Goal: Information Seeking & Learning: Learn about a topic

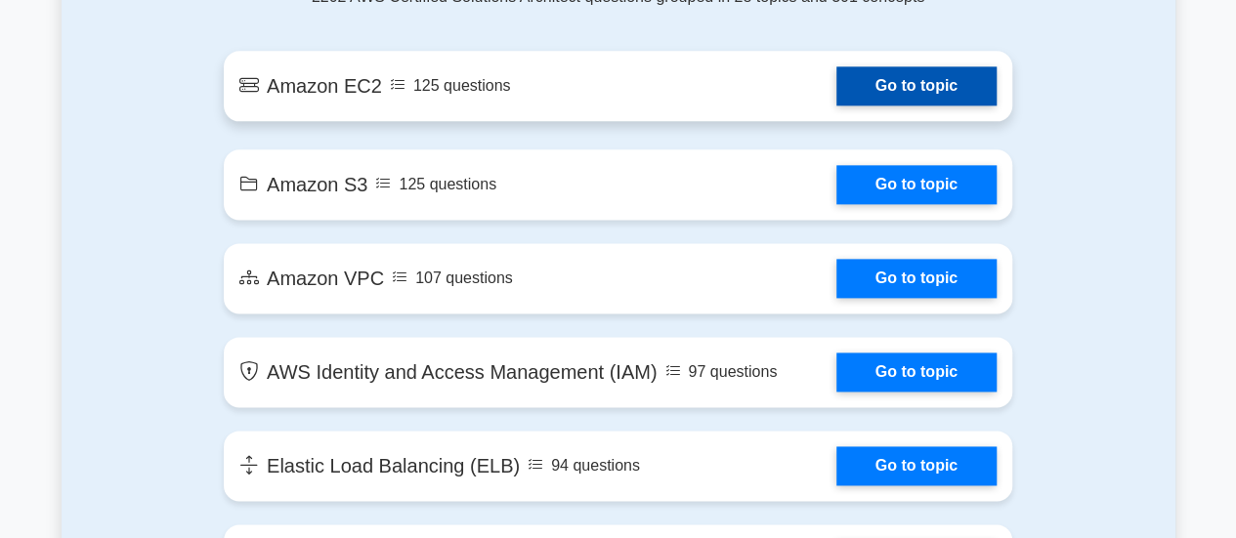
click at [893, 86] on link "Go to topic" at bounding box center [916, 85] width 160 height 39
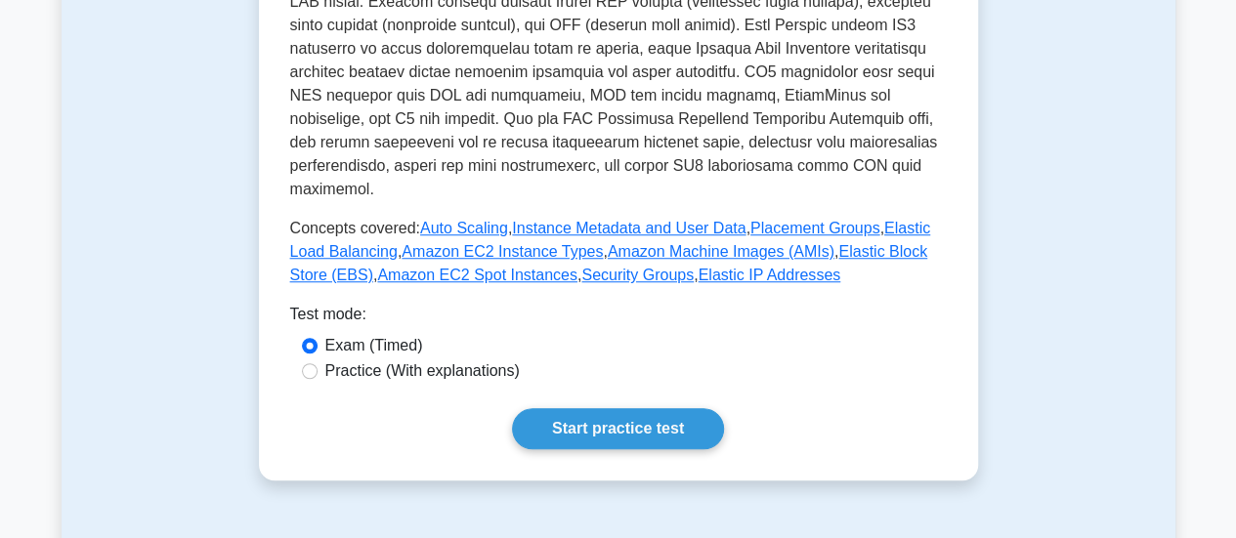
scroll to position [684, 0]
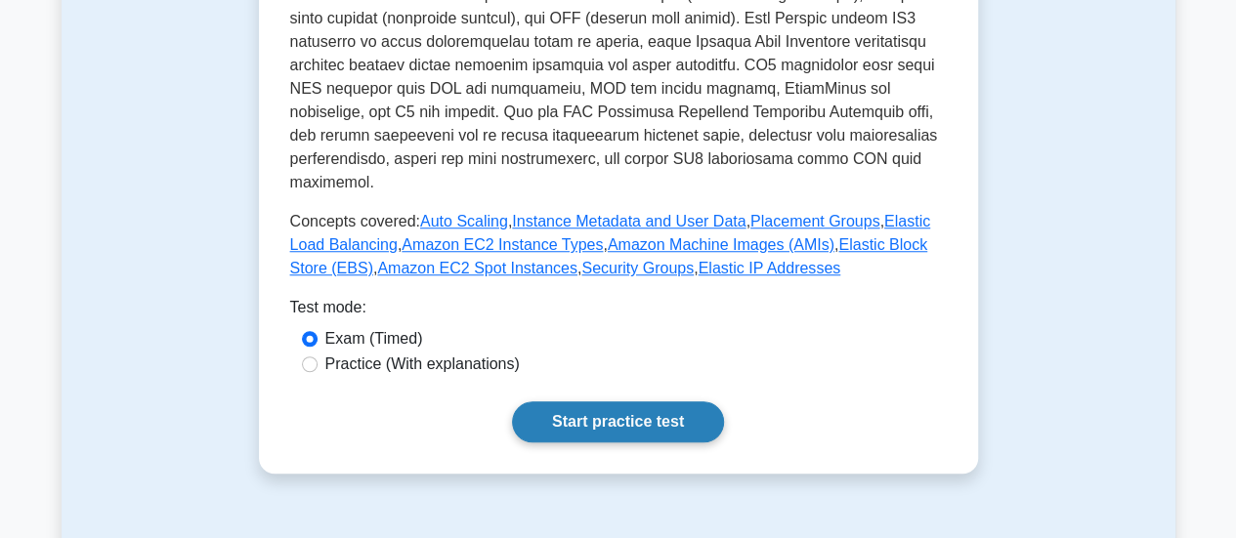
click at [609, 402] on link "Start practice test" at bounding box center [618, 422] width 212 height 41
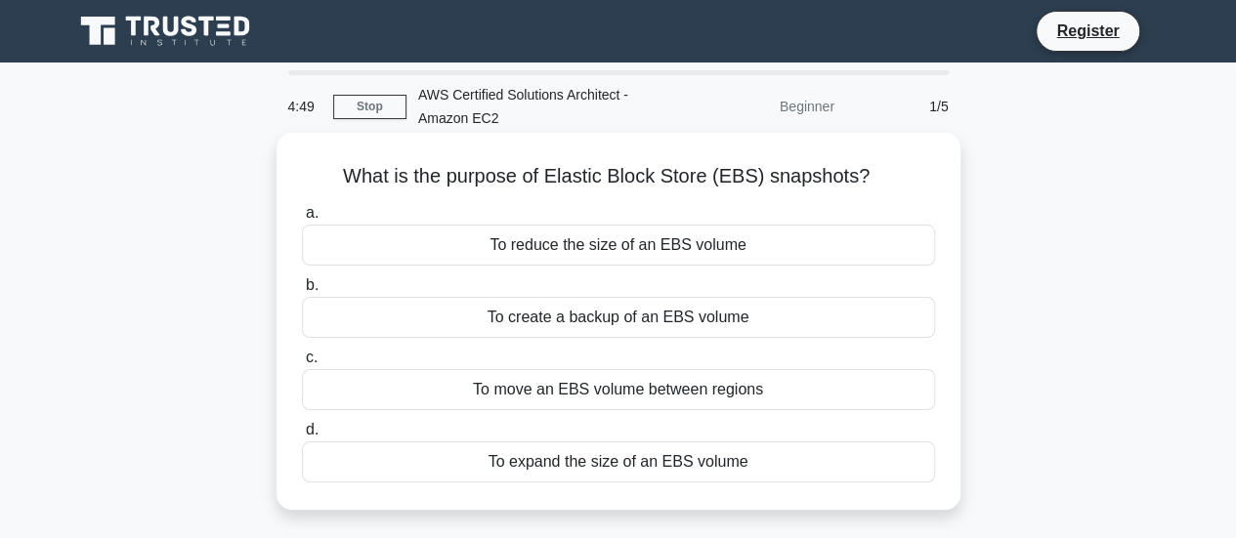
click at [631, 293] on label "b. To create a backup of an EBS volume" at bounding box center [618, 306] width 633 height 64
click at [302, 292] on input "b. To create a backup of an EBS volume" at bounding box center [302, 285] width 0 height 13
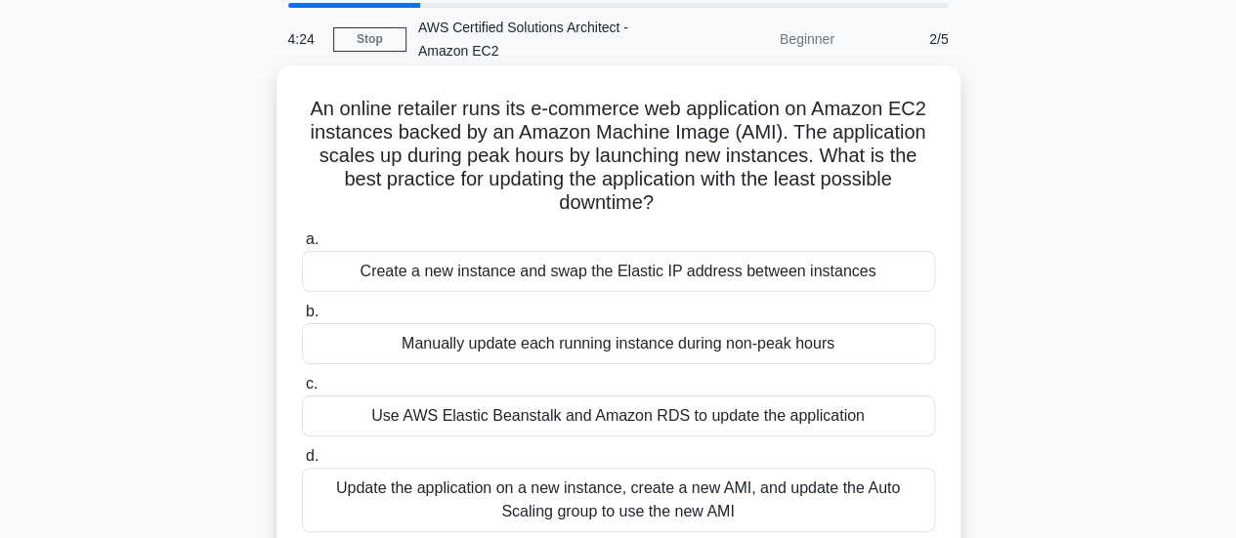
scroll to position [98, 0]
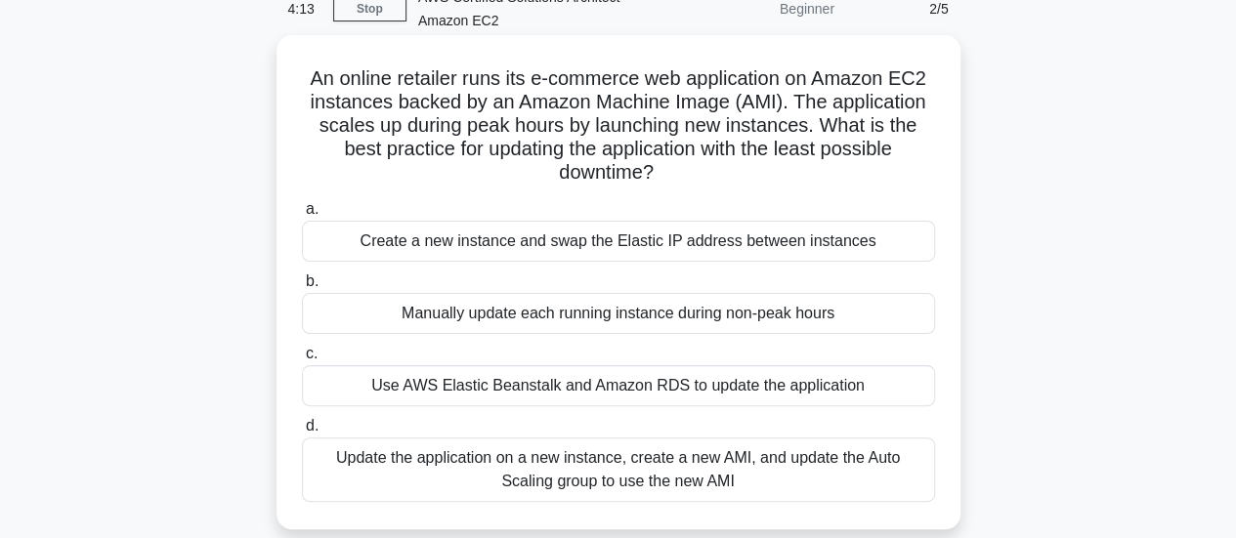
click at [631, 476] on div "Update the application on a new instance, create a new AMI, and update the Auto…" at bounding box center [618, 470] width 633 height 64
click at [302, 433] on input "d. Update the application on a new instance, create a new AMI, and update the A…" at bounding box center [302, 426] width 0 height 13
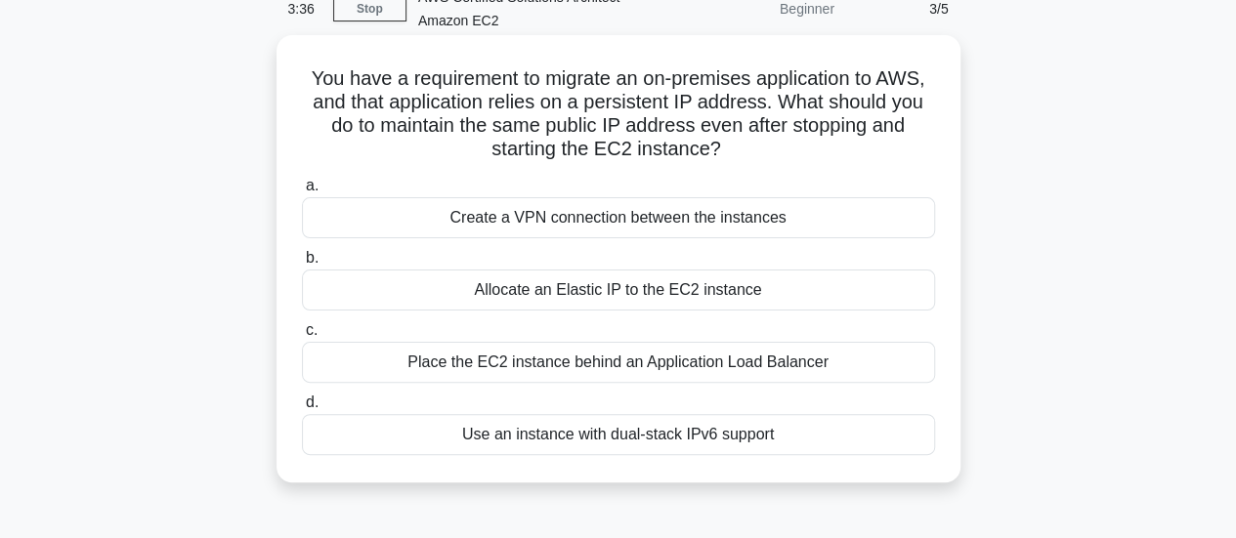
click at [604, 368] on div "Place the EC2 instance behind an Application Load Balancer" at bounding box center [618, 362] width 633 height 41
click at [302, 337] on input "c. Place the EC2 instance behind an Application Load Balancer" at bounding box center [302, 330] width 0 height 13
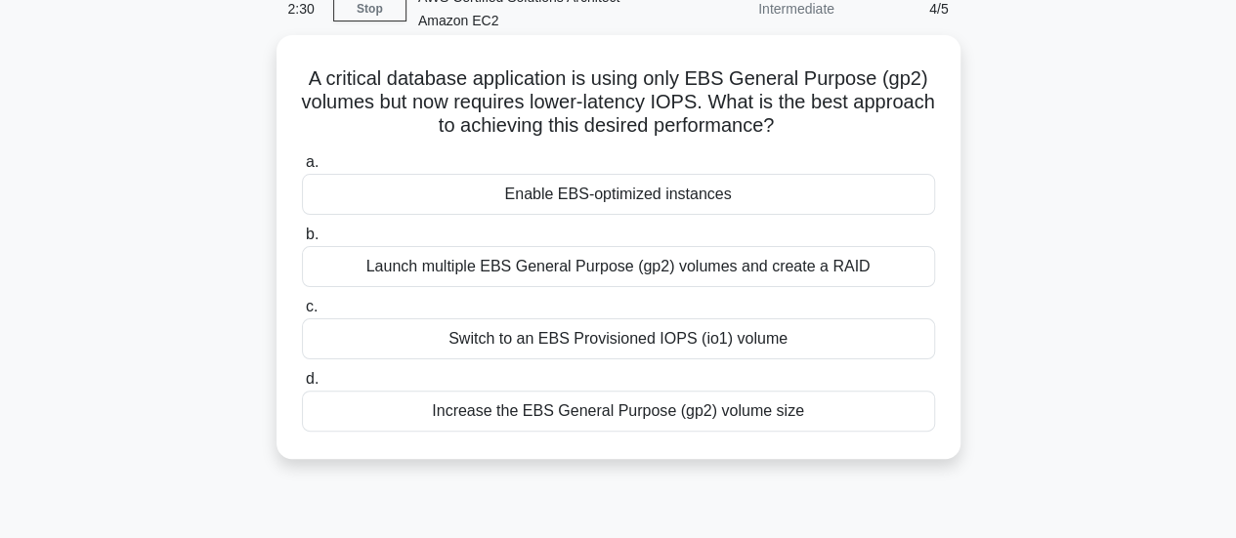
click at [664, 190] on div "Enable EBS-optimized instances" at bounding box center [618, 194] width 633 height 41
click at [302, 169] on input "a. Enable EBS-optimized instances" at bounding box center [302, 162] width 0 height 13
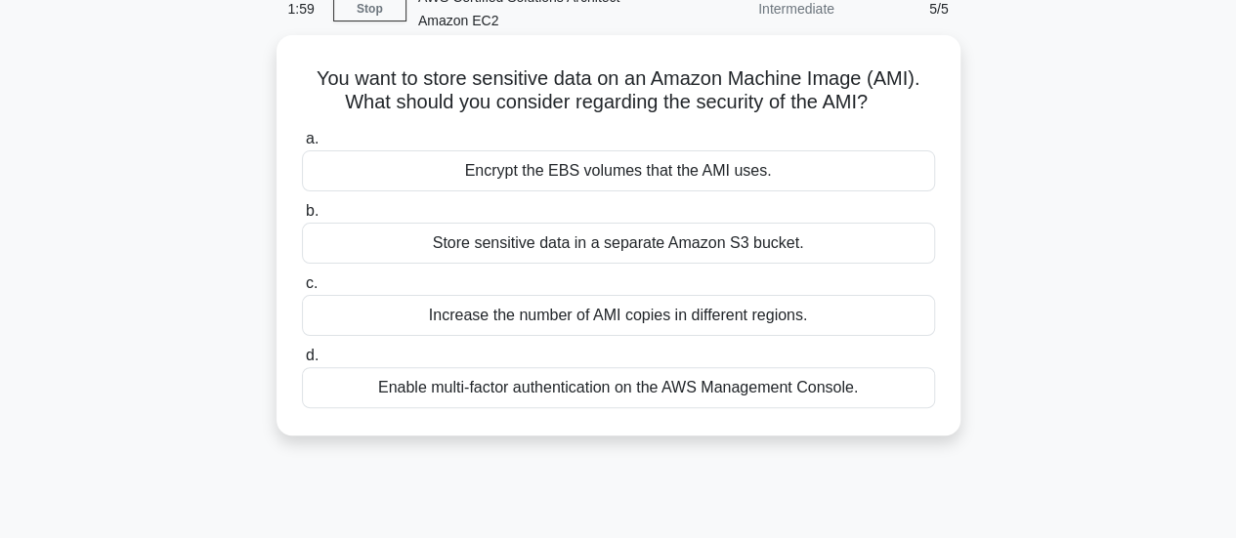
click at [638, 240] on div "Store sensitive data in a separate Amazon S3 bucket." at bounding box center [618, 243] width 633 height 41
click at [302, 218] on input "b. Store sensitive data in a separate Amazon S3 bucket." at bounding box center [302, 211] width 0 height 13
